Goal: Task Accomplishment & Management: Manage account settings

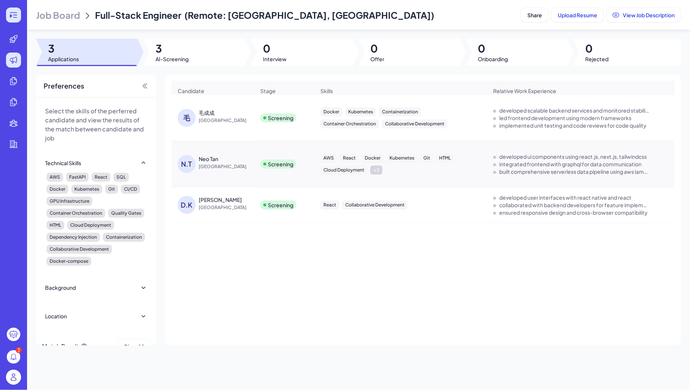
click at [20, 11] on div at bounding box center [13, 15] width 15 height 15
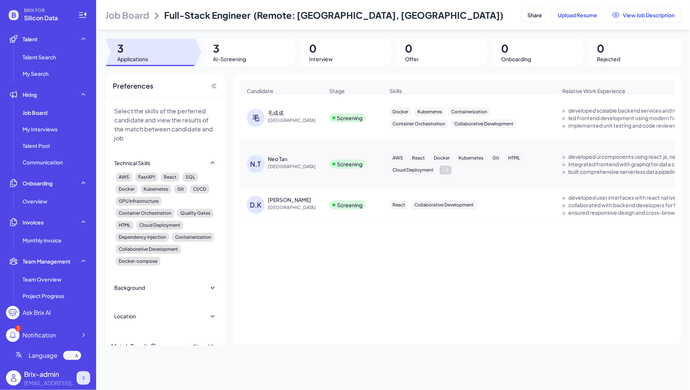
click at [82, 384] on div at bounding box center [84, 379] width 14 height 14
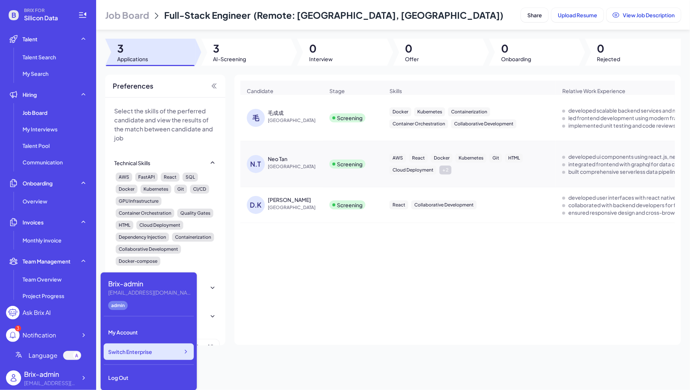
click at [163, 352] on div "Switch Enterprise" at bounding box center [149, 352] width 90 height 17
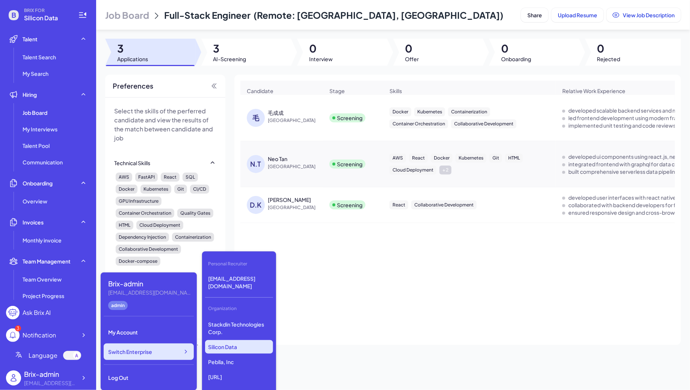
scroll to position [1922, 0]
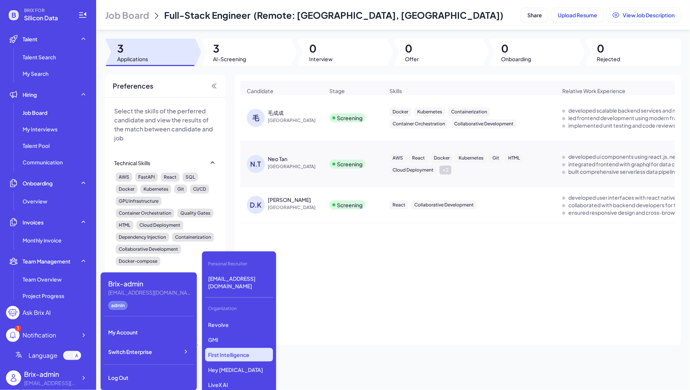
click at [237, 348] on p "First Intelligence" at bounding box center [239, 355] width 68 height 14
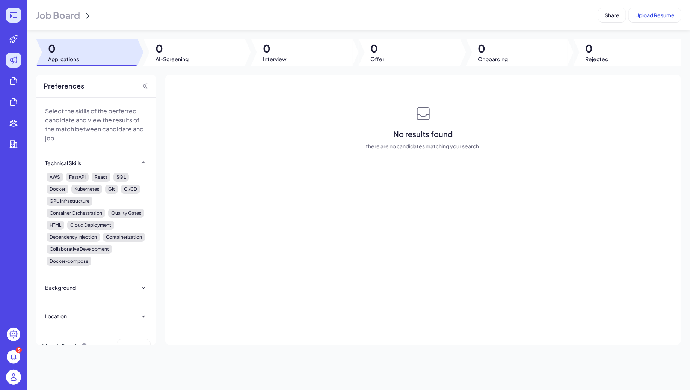
click at [11, 11] on icon at bounding box center [13, 15] width 9 height 9
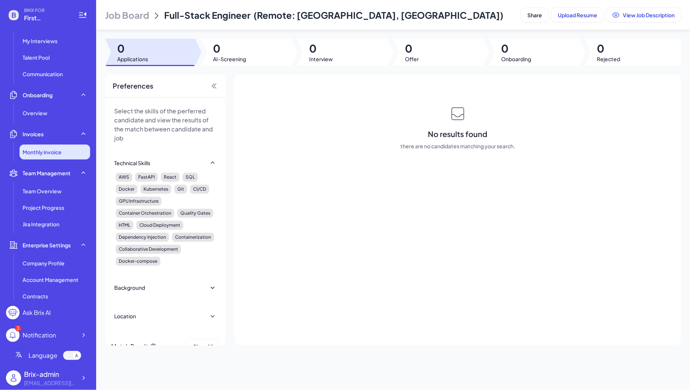
scroll to position [127, 0]
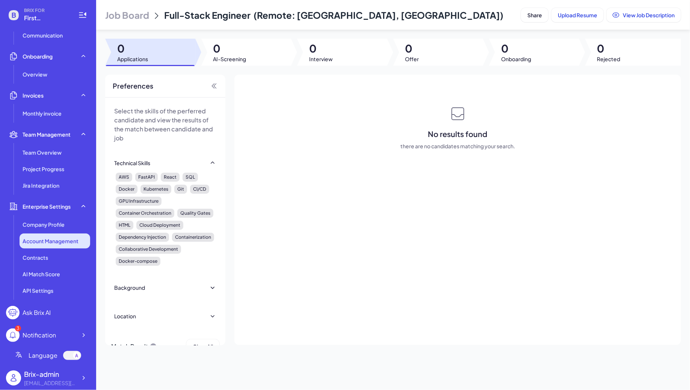
click at [51, 241] on span "Account Management" at bounding box center [51, 241] width 56 height 8
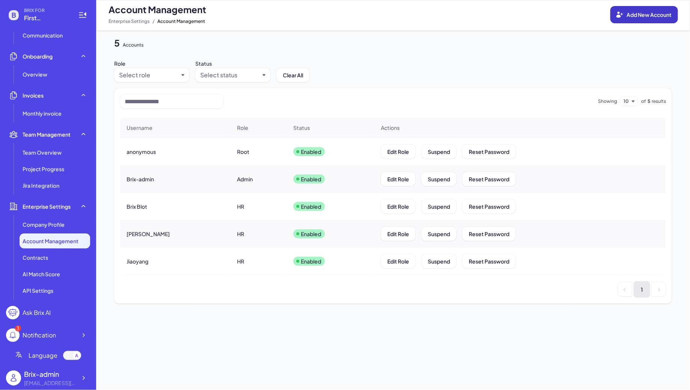
click at [623, 14] on icon at bounding box center [620, 15] width 7 height 6
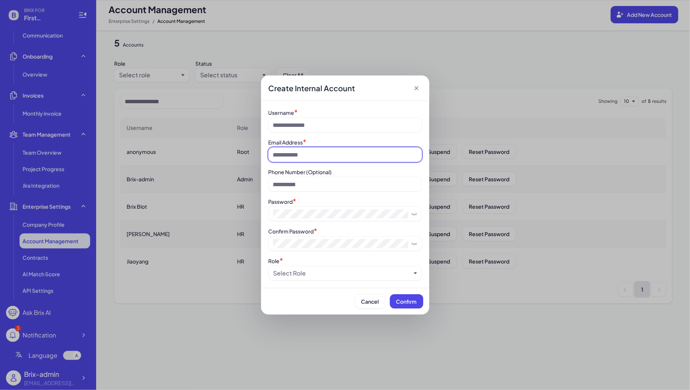
click at [295, 153] on input at bounding box center [345, 155] width 153 height 14
paste input "**********"
type input "**********"
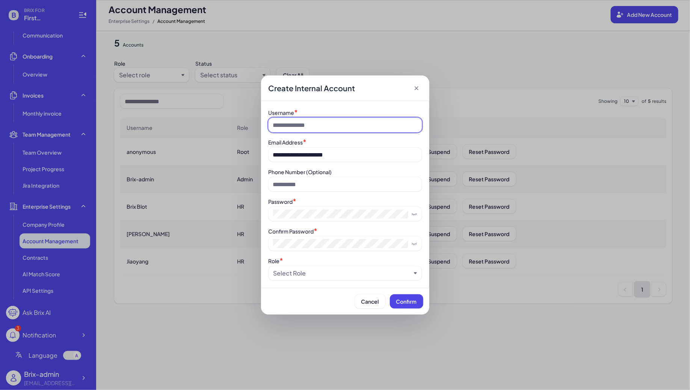
click at [296, 131] on input at bounding box center [345, 125] width 153 height 14
type input "*********"
click at [294, 276] on div "Select Role" at bounding box center [290, 273] width 33 height 9
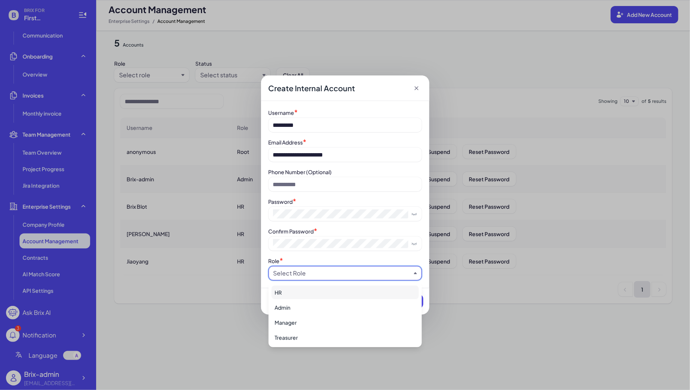
click at [303, 297] on div "HR" at bounding box center [345, 293] width 147 height 14
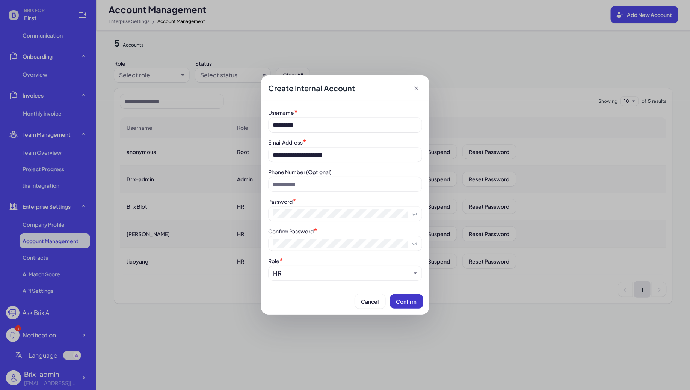
click at [397, 307] on button "Confirm" at bounding box center [406, 302] width 33 height 14
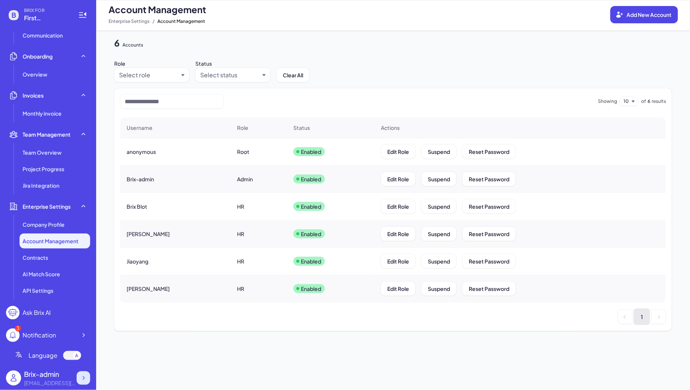
click at [79, 379] on div at bounding box center [84, 379] width 14 height 14
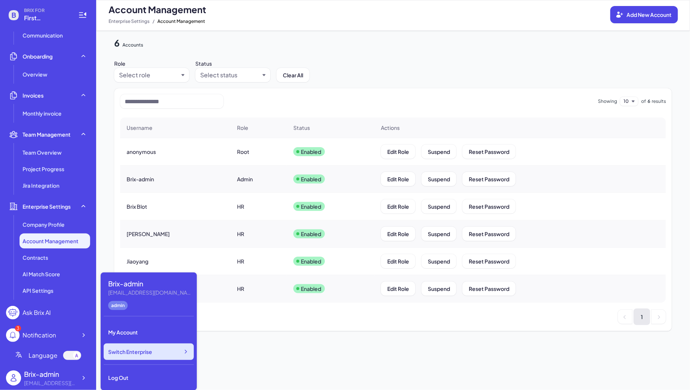
click at [139, 357] on div "Switch Enterprise" at bounding box center [149, 352] width 90 height 17
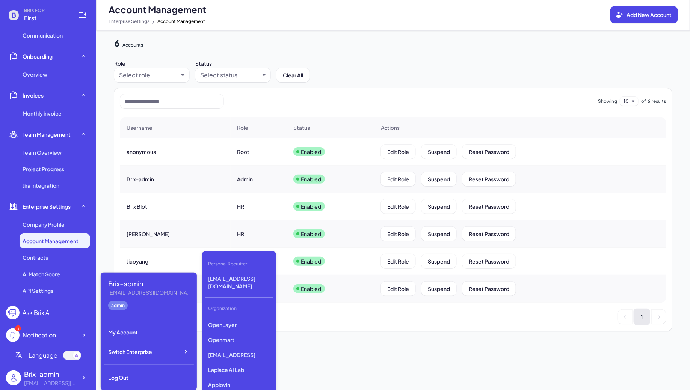
scroll to position [1907, 0]
click at [228, 348] on p "GMI" at bounding box center [239, 355] width 68 height 14
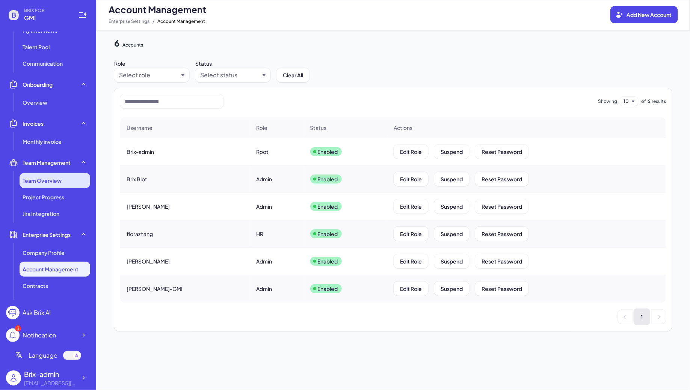
scroll to position [101, 0]
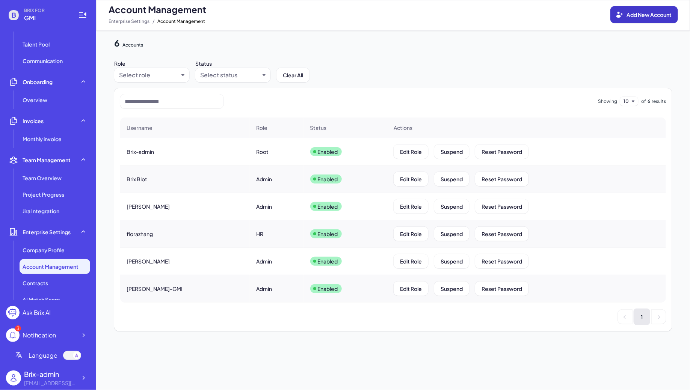
click at [624, 12] on button "Add New Account" at bounding box center [645, 14] width 68 height 17
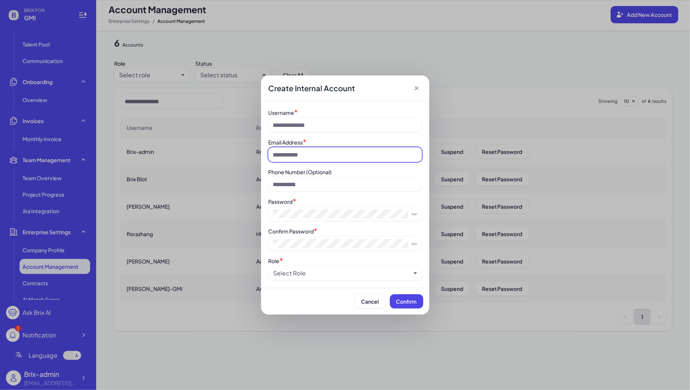
click at [327, 160] on input at bounding box center [345, 155] width 153 height 14
paste input "**********"
type input "**********"
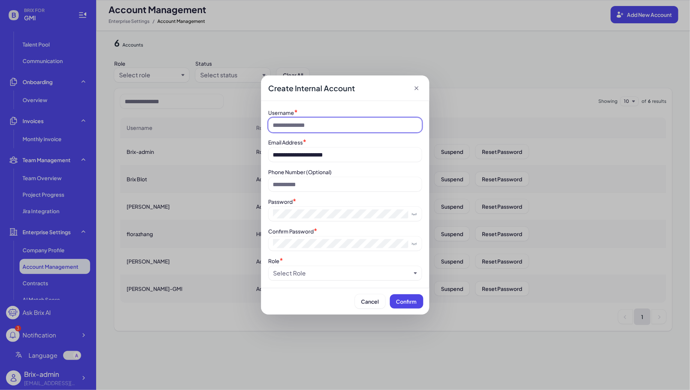
click at [303, 123] on input at bounding box center [345, 125] width 153 height 14
type input "*********"
click at [343, 230] on div "Confirm Password *" at bounding box center [345, 231] width 153 height 8
click at [412, 246] on icon at bounding box center [414, 244] width 6 height 6
click at [302, 274] on div "Select Role" at bounding box center [290, 273] width 33 height 9
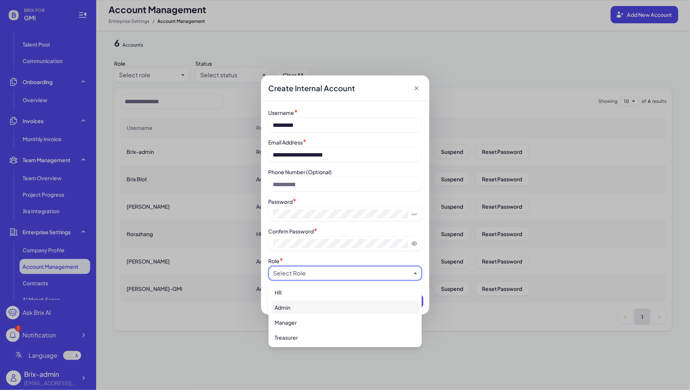
click at [313, 304] on div "Admin" at bounding box center [345, 308] width 147 height 14
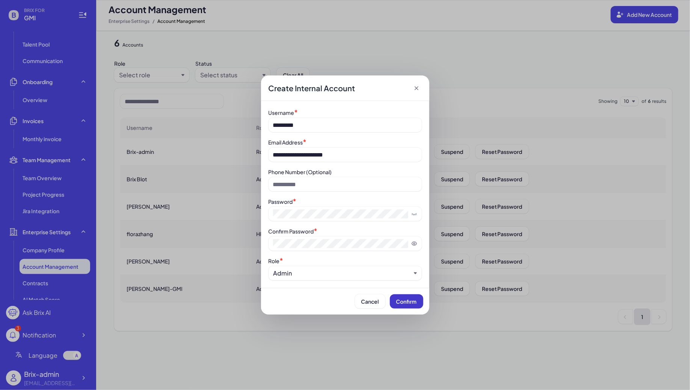
click at [396, 305] on span "Confirm" at bounding box center [406, 301] width 21 height 7
